Goal: Transaction & Acquisition: Download file/media

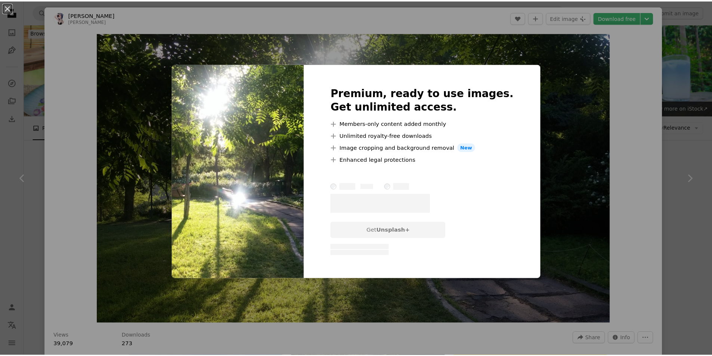
scroll to position [187, 0]
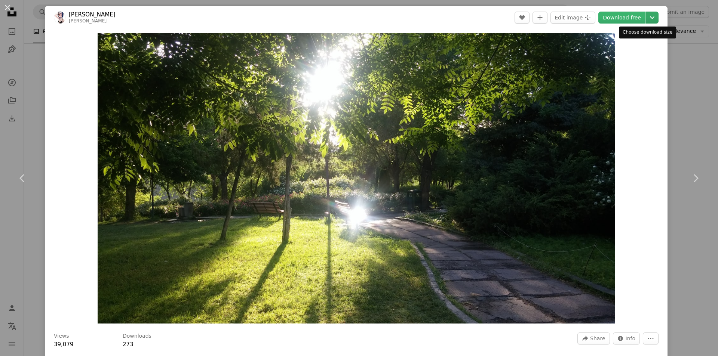
click at [647, 14] on icon "Chevron down" at bounding box center [652, 17] width 12 height 9
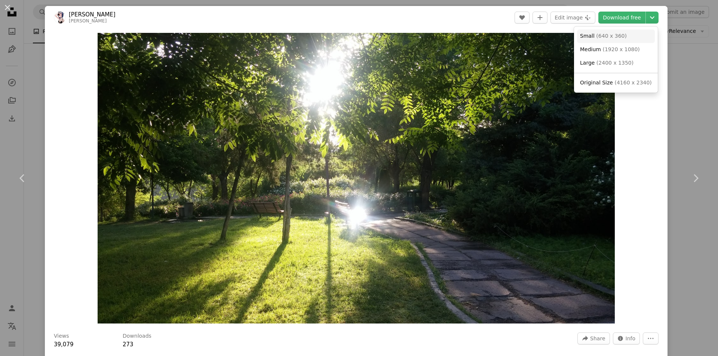
click at [623, 39] on link "Small ( 640 x 360 )" at bounding box center [616, 36] width 78 height 13
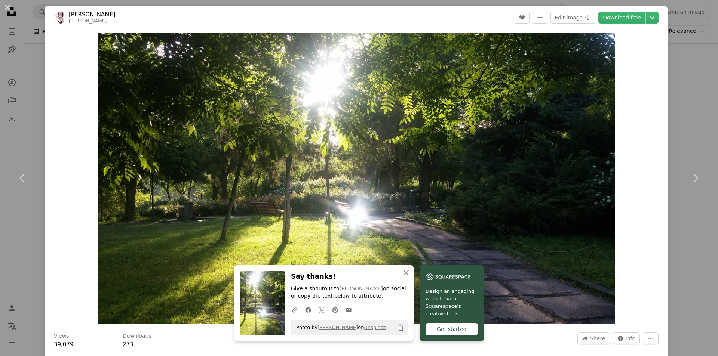
click at [37, 40] on div "An X shape Chevron left Chevron right An X shape Close Say thanks! Give a shout…" at bounding box center [359, 178] width 718 height 356
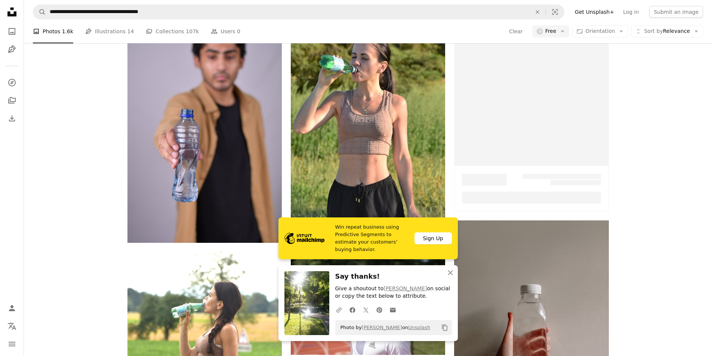
scroll to position [262, 0]
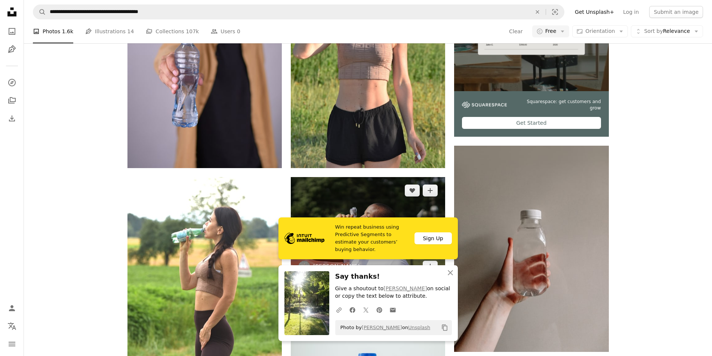
click at [409, 207] on img at bounding box center [368, 228] width 154 height 103
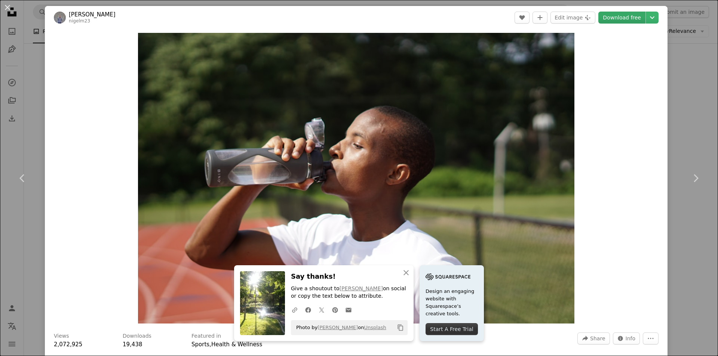
click at [638, 17] on link "Download free" at bounding box center [621, 18] width 47 height 12
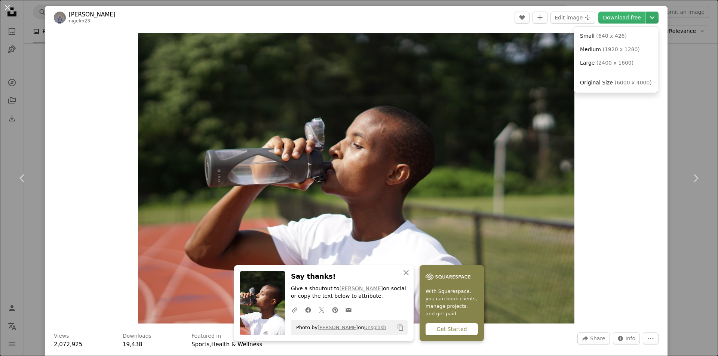
click at [649, 19] on icon "Chevron down" at bounding box center [652, 17] width 12 height 9
click at [606, 35] on span "( 640 x 426 )" at bounding box center [611, 36] width 31 height 6
click at [675, 117] on div "An X shape Chevron left Chevron right An X shape Close Say thanks! Give a shout…" at bounding box center [359, 178] width 718 height 356
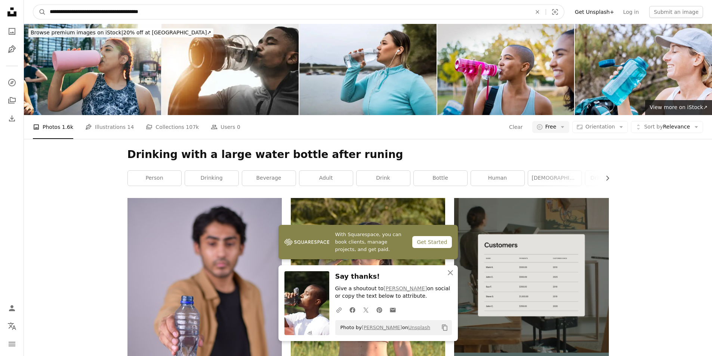
drag, startPoint x: 179, startPoint y: 13, endPoint x: 52, endPoint y: 15, distance: 127.5
click at [49, 13] on input "**********" at bounding box center [288, 12] width 484 height 14
type input "**********"
click button "A magnifying glass" at bounding box center [39, 12] width 13 height 14
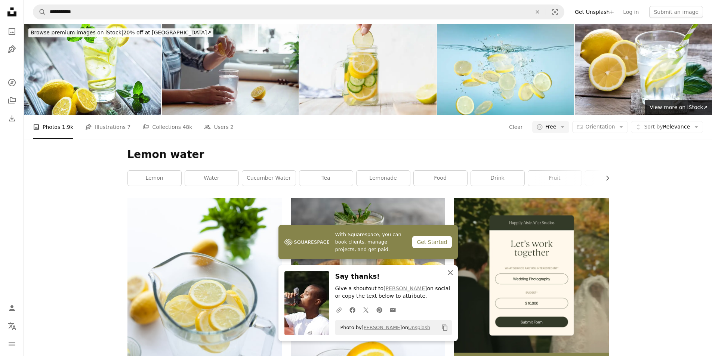
click at [455, 271] on icon "An X shape" at bounding box center [450, 273] width 9 height 9
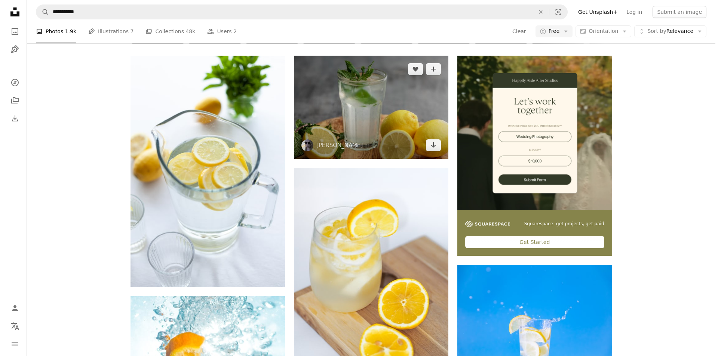
scroll to position [150, 0]
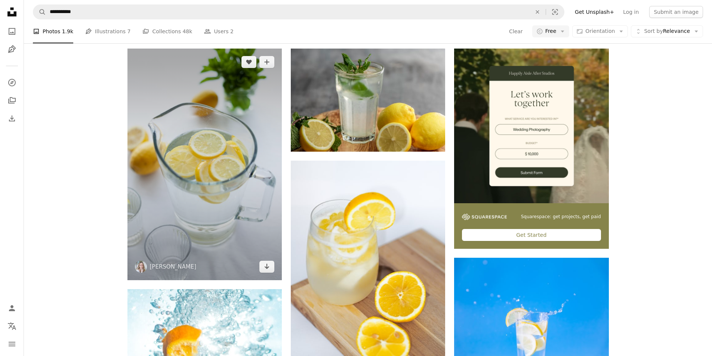
click at [237, 214] on img at bounding box center [205, 165] width 154 height 232
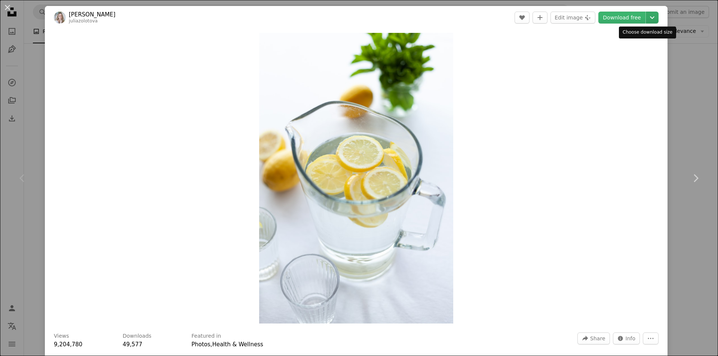
click at [647, 22] on button "Chevron down" at bounding box center [652, 18] width 13 height 12
click at [620, 36] on span "( 640 x 960 )" at bounding box center [611, 36] width 31 height 6
